Goal: Information Seeking & Learning: Learn about a topic

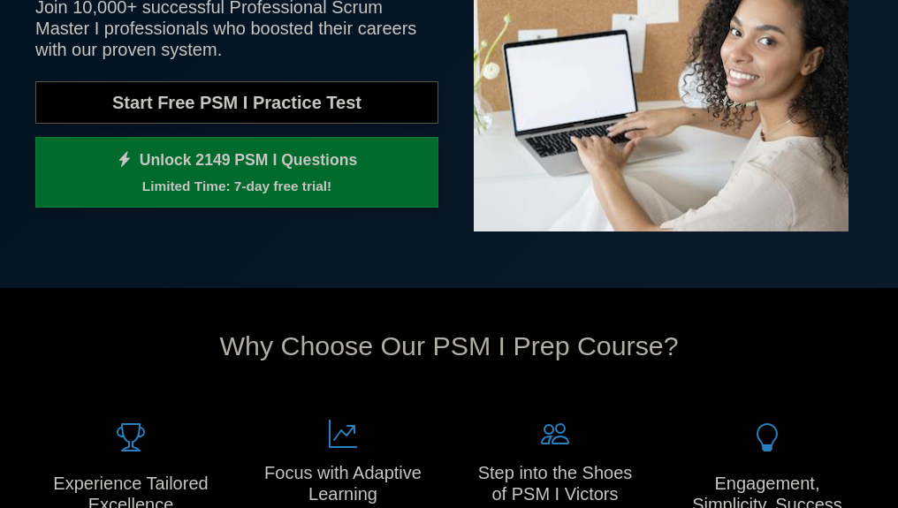
scroll to position [530, 0]
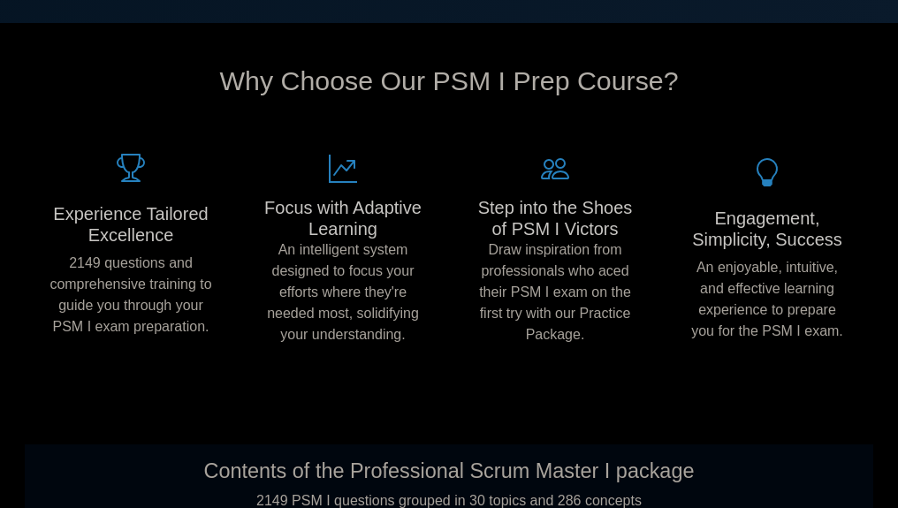
click at [118, 214] on h5 "Experience Tailored Excellence" at bounding box center [131, 224] width 163 height 42
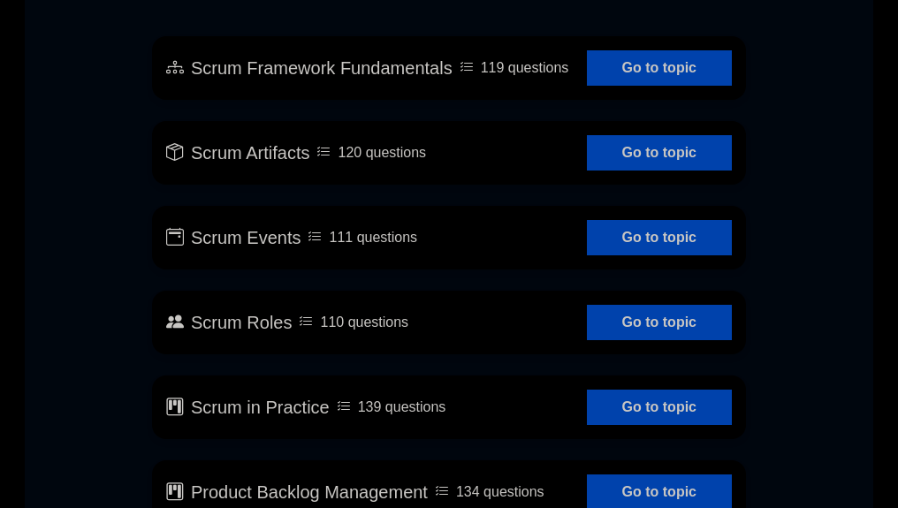
scroll to position [1061, 0]
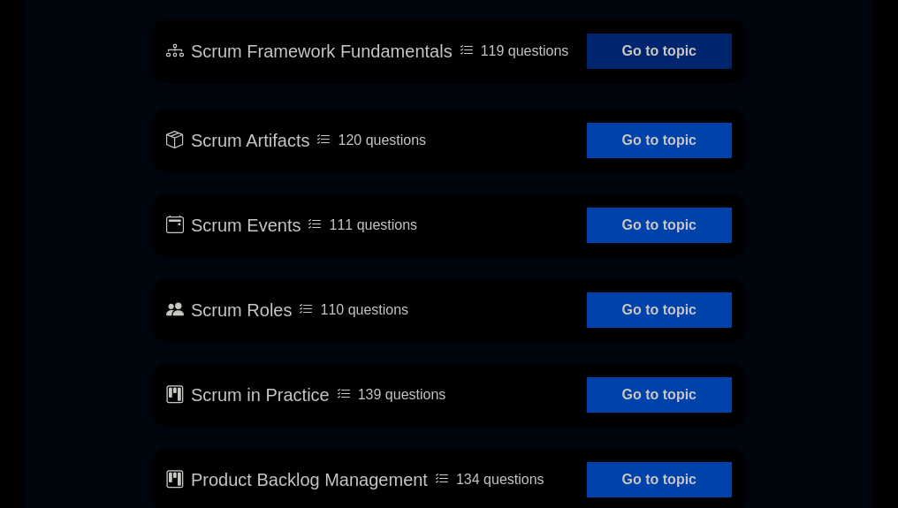
click at [691, 59] on link "Go to topic" at bounding box center [659, 51] width 145 height 35
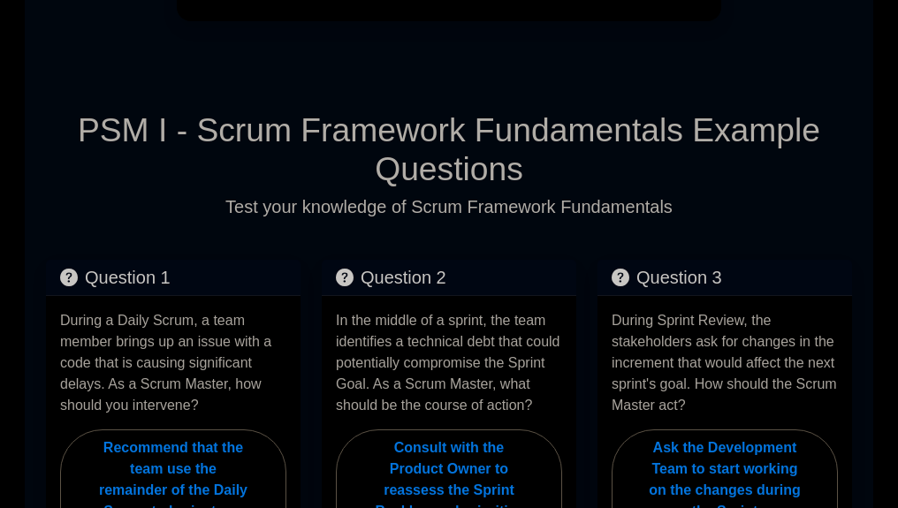
scroll to position [1061, 0]
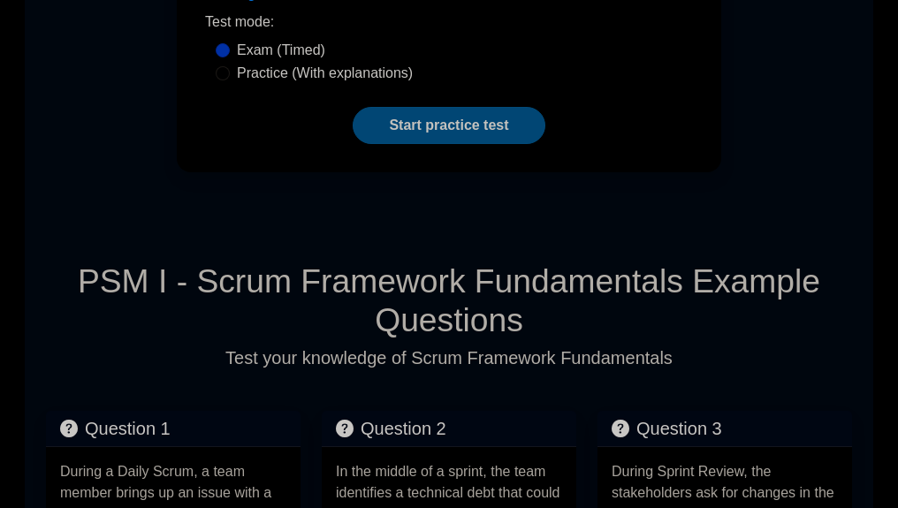
click at [474, 133] on link "Start practice test" at bounding box center [449, 125] width 192 height 37
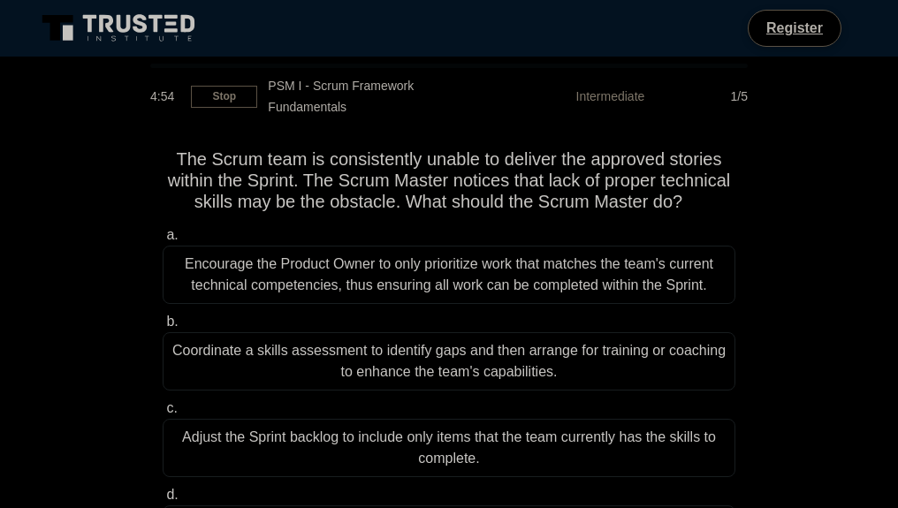
click at [423, 280] on div "Encourage the Product Owner to only prioritize work that matches the team's cur…" at bounding box center [449, 275] width 573 height 58
click at [163, 241] on input "a. Encourage the Product Owner to only prioritize work that matches the team's …" at bounding box center [163, 235] width 0 height 11
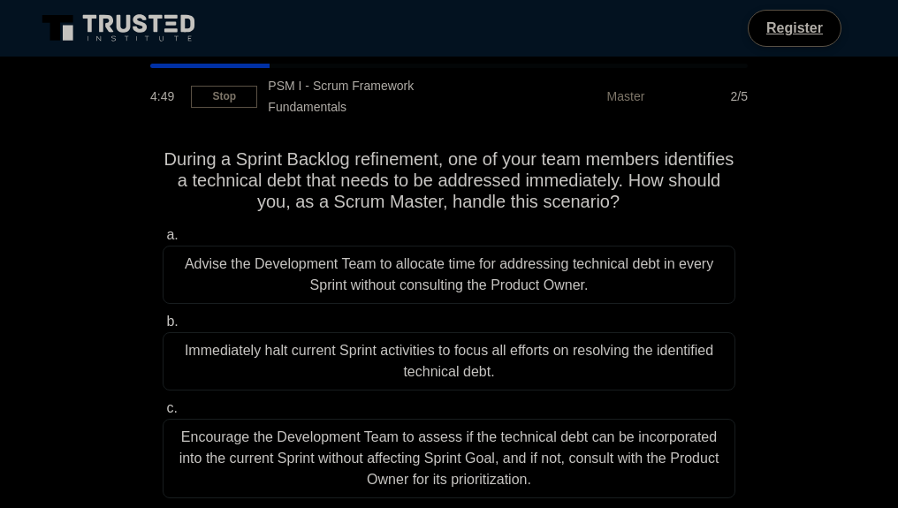
click at [362, 332] on div "Immediately halt current Sprint activities to focus all efforts on resolving th…" at bounding box center [449, 361] width 573 height 58
click at [163, 328] on input "b. Immediately halt current Sprint activities to focus all efforts on resolving…" at bounding box center [163, 321] width 0 height 11
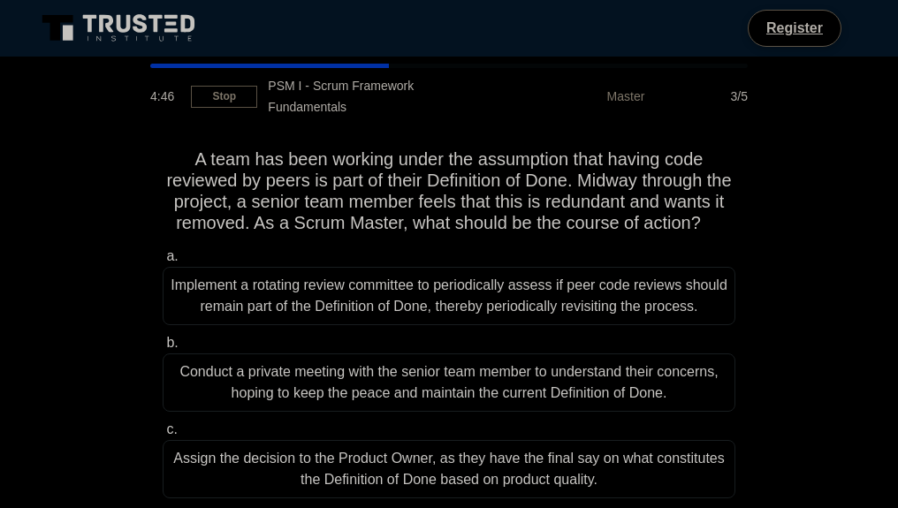
click at [457, 288] on div "Implement a rotating review committee to periodically assess if peer code revie…" at bounding box center [449, 296] width 573 height 58
click at [163, 263] on input "a. Implement a rotating review committee to periodically assess if peer code re…" at bounding box center [163, 256] width 0 height 11
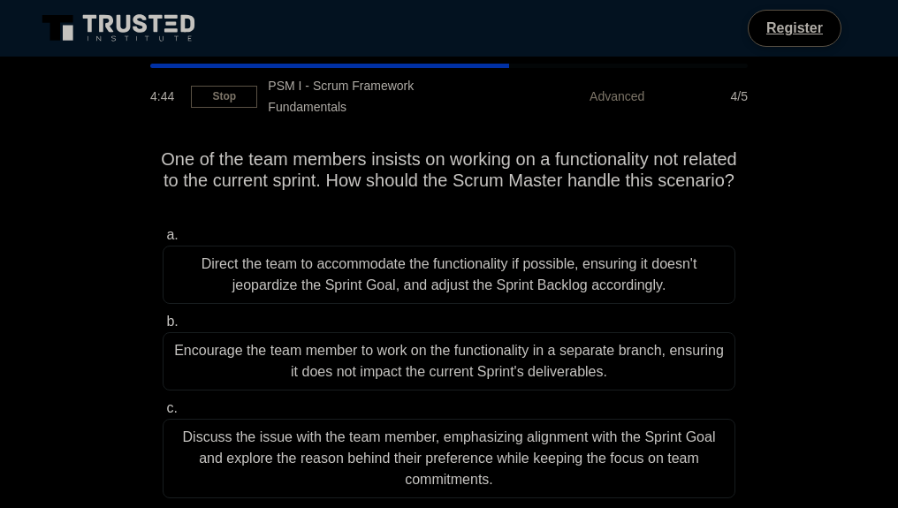
click at [296, 426] on div "Discuss the issue with the team member, emphasizing alignment with the Sprint G…" at bounding box center [449, 459] width 573 height 80
click at [163, 415] on input "c. Discuss the issue with the team member, emphasizing alignment with the Sprin…" at bounding box center [163, 408] width 0 height 11
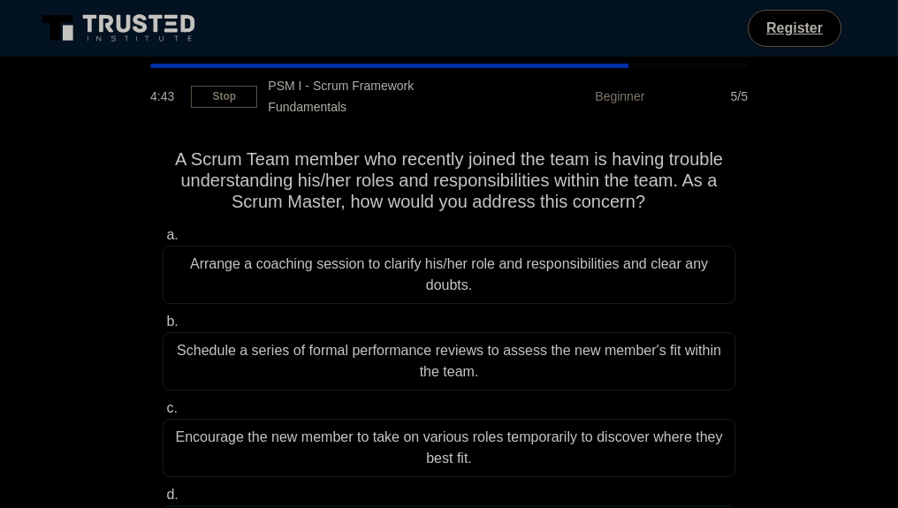
click at [408, 248] on div "Arrange a coaching session to clarify his/her role and responsibilities and cle…" at bounding box center [449, 275] width 573 height 58
click at [163, 241] on input "a. Arrange a coaching session to clarify his/her role and responsibilities and …" at bounding box center [163, 235] width 0 height 11
